Goal: Submit feedback/report problem

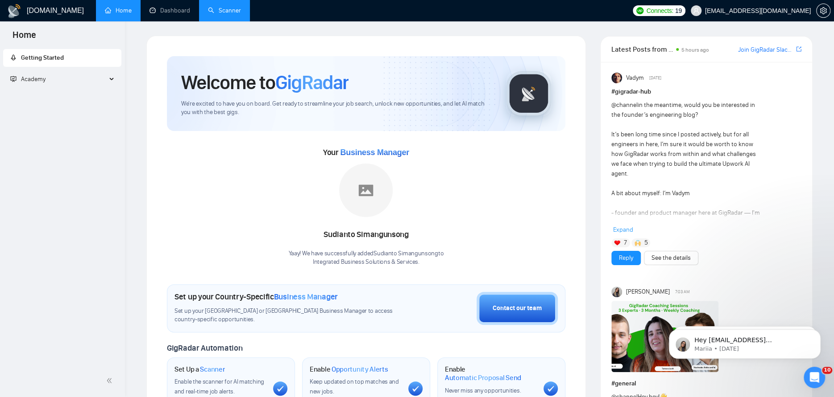
click at [239, 12] on link "Scanner" at bounding box center [224, 11] width 33 height 8
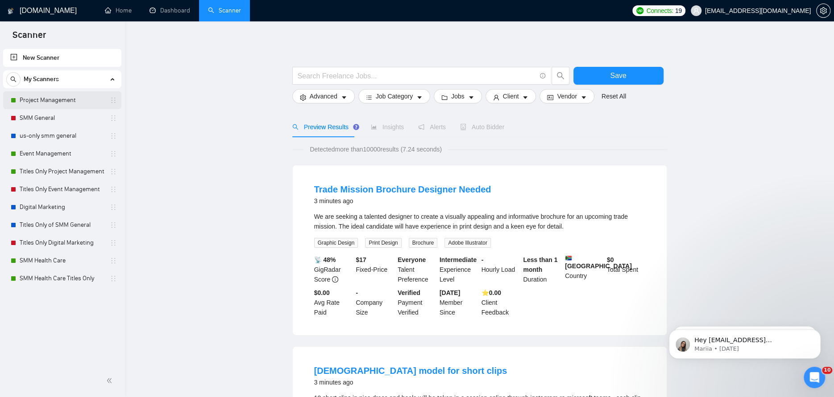
click at [50, 102] on link "Project Management" at bounding box center [62, 100] width 85 height 18
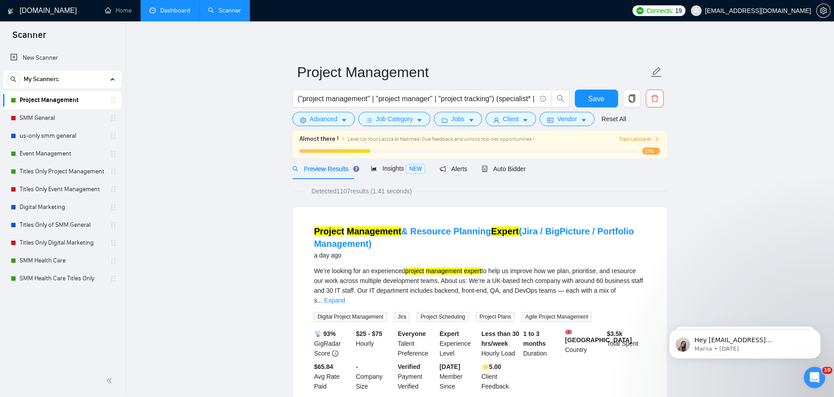
click at [165, 21] on li "Dashboard" at bounding box center [169, 10] width 58 height 21
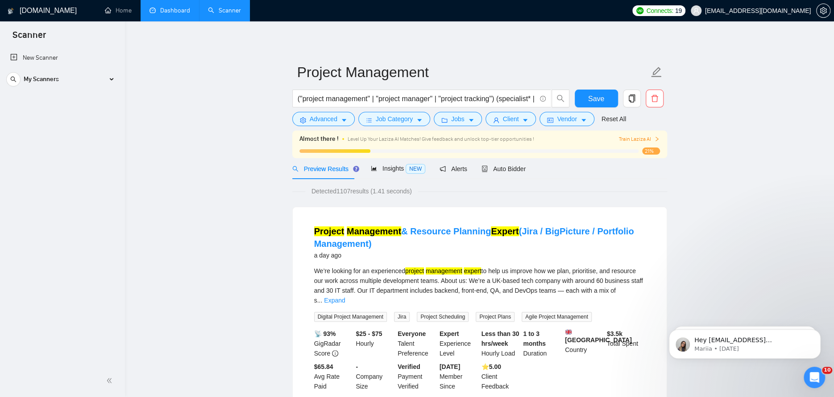
click at [170, 14] on link "Dashboard" at bounding box center [169, 11] width 41 height 8
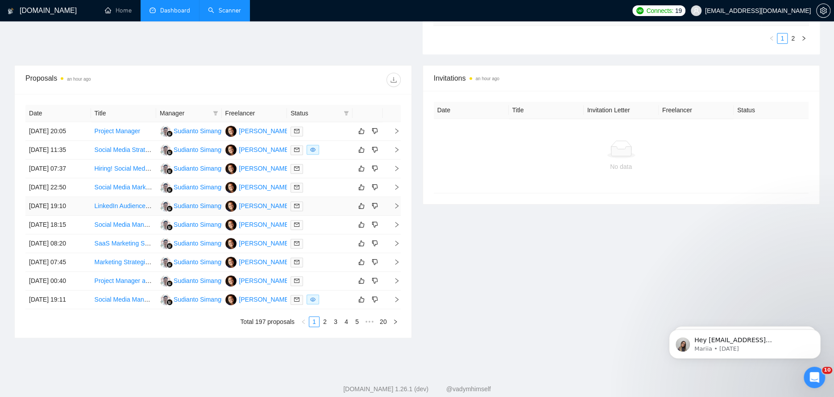
scroll to position [319, 0]
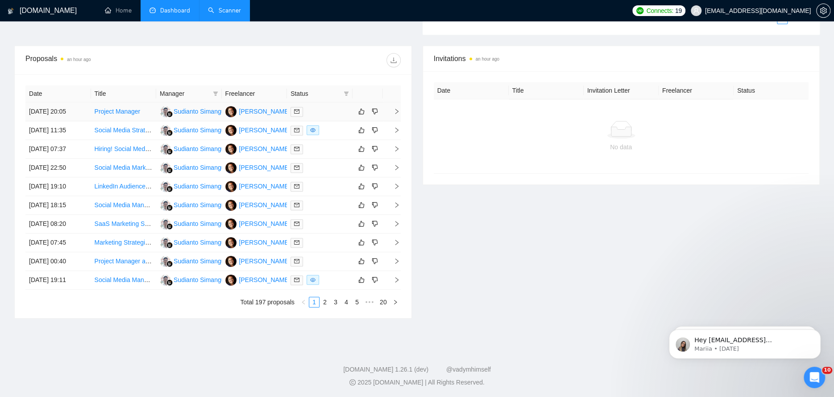
click at [326, 111] on div at bounding box center [319, 112] width 58 height 10
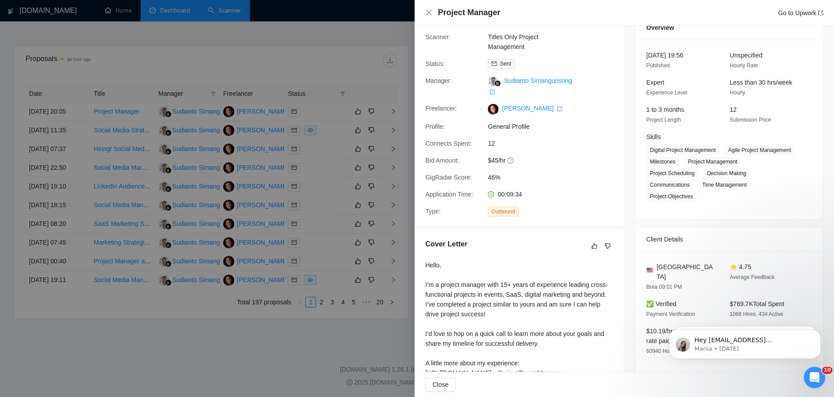
scroll to position [0, 0]
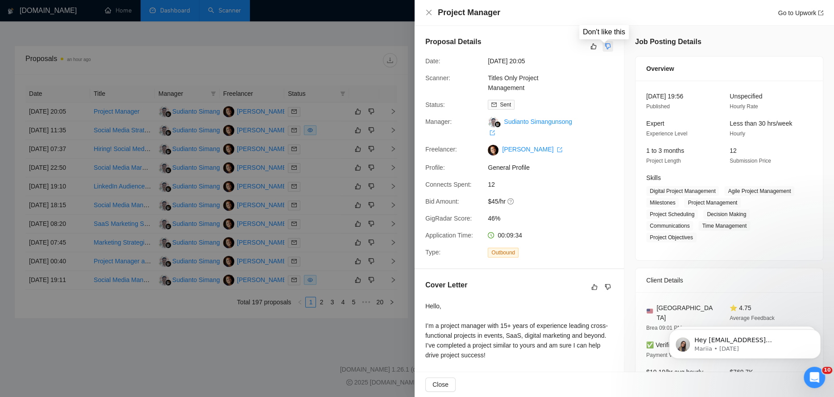
click at [607, 45] on icon "dislike" at bounding box center [607, 46] width 6 height 7
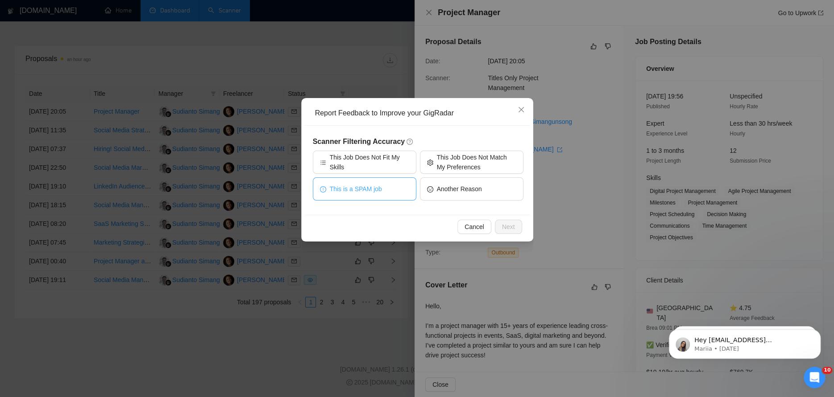
click at [377, 186] on span "This is a SPAM job" at bounding box center [356, 189] width 52 height 10
click at [519, 223] on button "Next" at bounding box center [508, 227] width 27 height 14
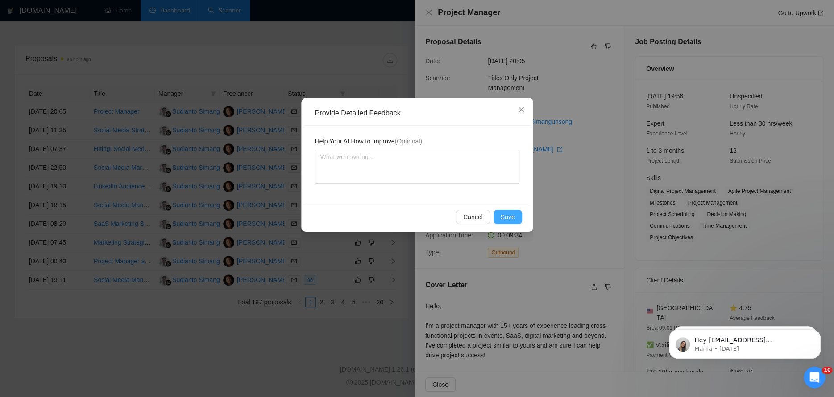
click at [507, 211] on button "Save" at bounding box center [507, 217] width 29 height 14
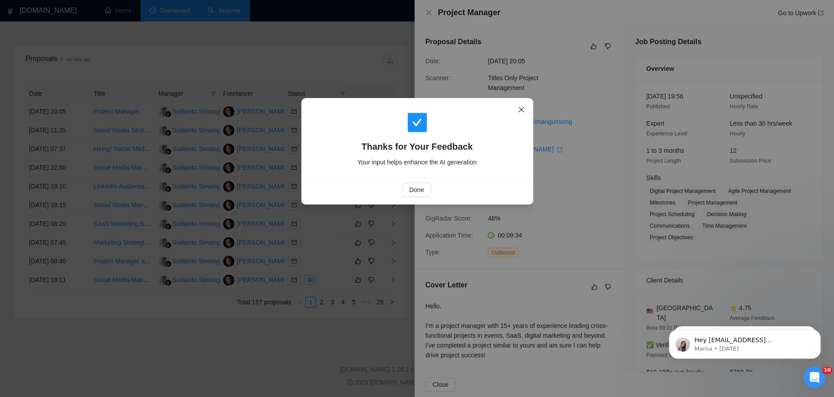
click at [520, 107] on icon "close" at bounding box center [520, 109] width 7 height 7
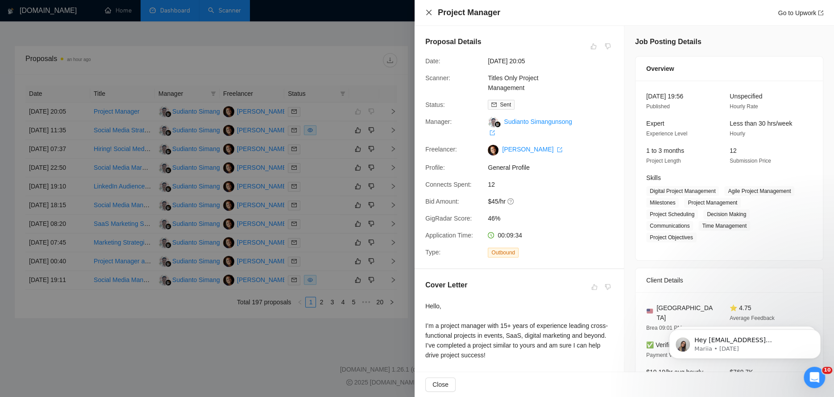
click at [426, 9] on icon "close" at bounding box center [428, 12] width 7 height 7
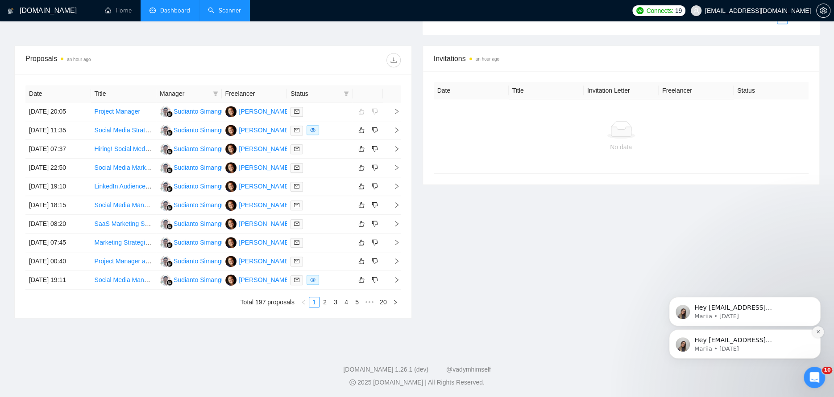
click at [817, 327] on button "Dismiss notification" at bounding box center [818, 332] width 12 height 12
